Goal: Communication & Community: Connect with others

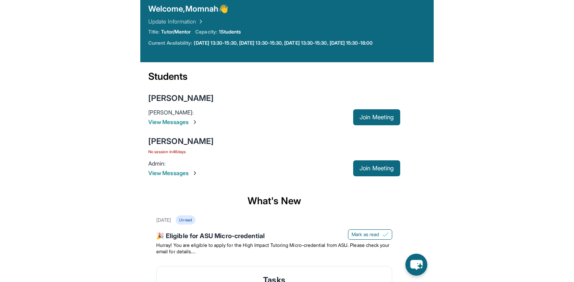
scroll to position [34, 0]
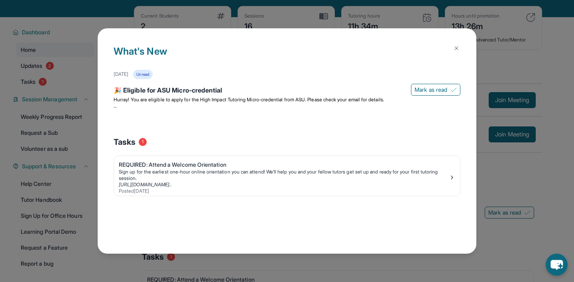
click at [293, 45] on img at bounding box center [457, 48] width 6 height 6
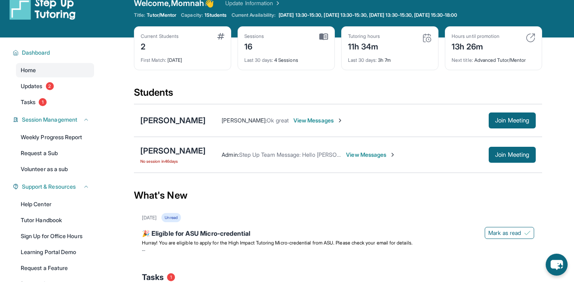
scroll to position [8, 0]
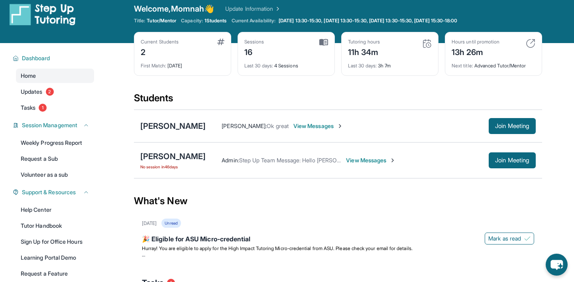
click at [293, 129] on span "View Messages" at bounding box center [319, 126] width 50 height 8
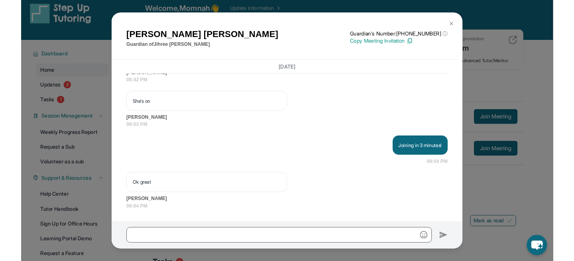
scroll to position [8272, 0]
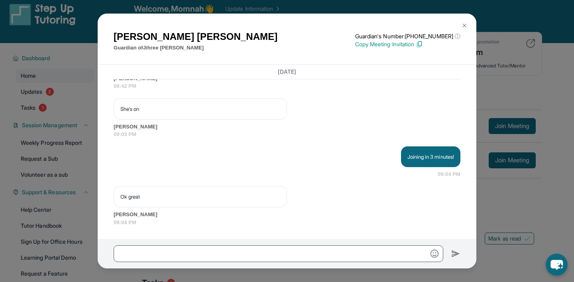
click at [293, 25] on img at bounding box center [465, 25] width 6 height 6
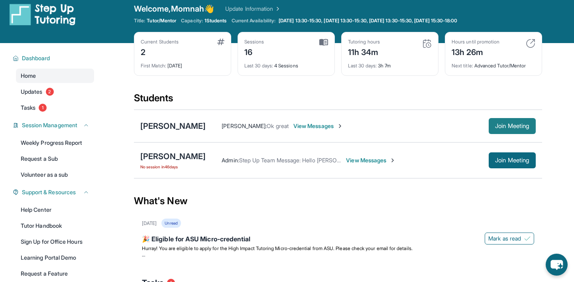
click at [293, 122] on button "Join Meeting" at bounding box center [512, 126] width 47 height 16
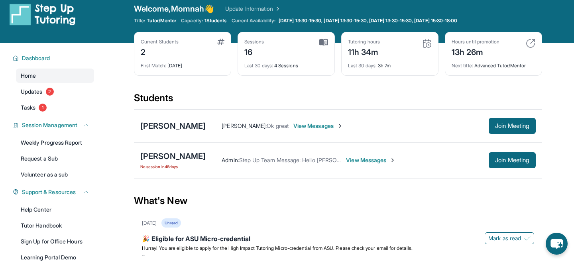
click at [293, 128] on span "View Messages" at bounding box center [319, 126] width 50 height 8
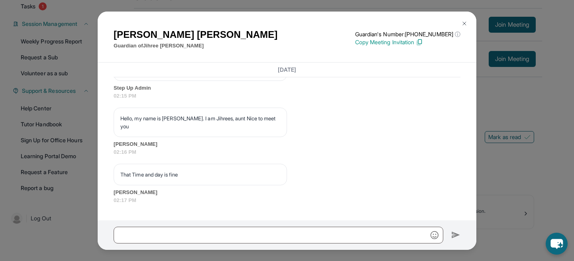
scroll to position [532, 0]
